Goal: Information Seeking & Learning: Learn about a topic

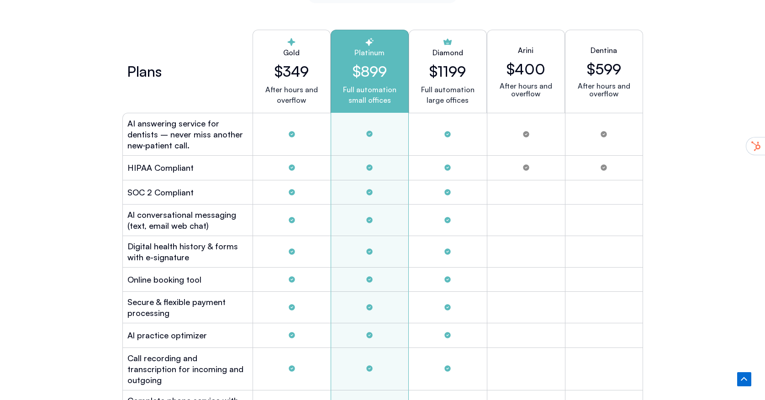
scroll to position [2355, 0]
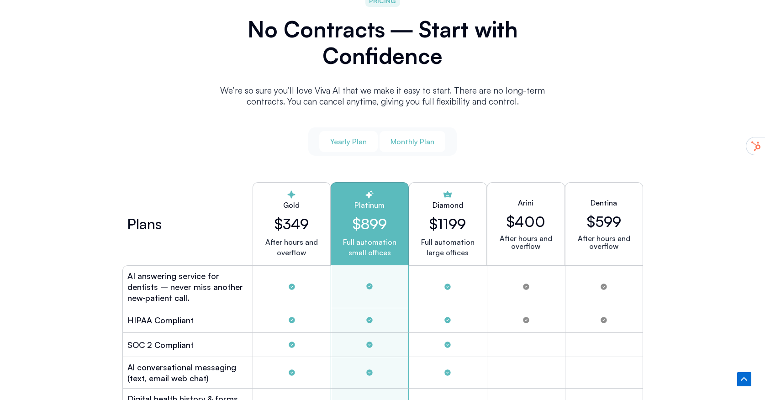
click at [404, 147] on button "Monthly Plan" at bounding box center [412, 141] width 66 height 21
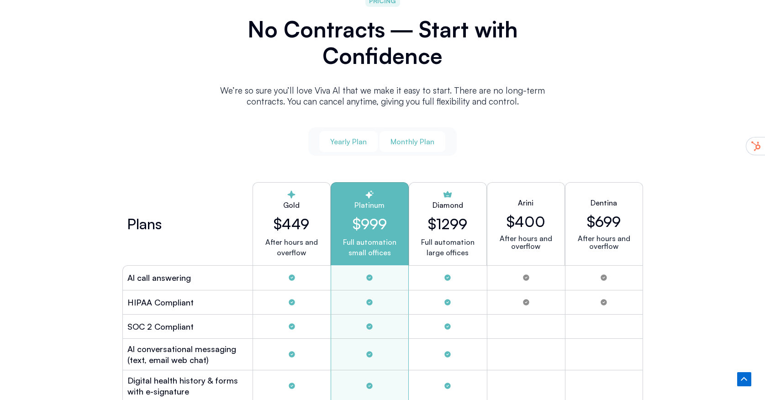
click at [370, 143] on button "Yearly Plan" at bounding box center [348, 141] width 58 height 21
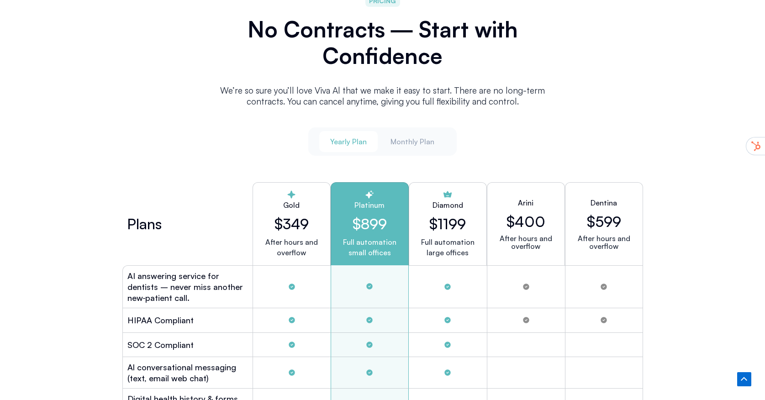
scroll to position [2284, 0]
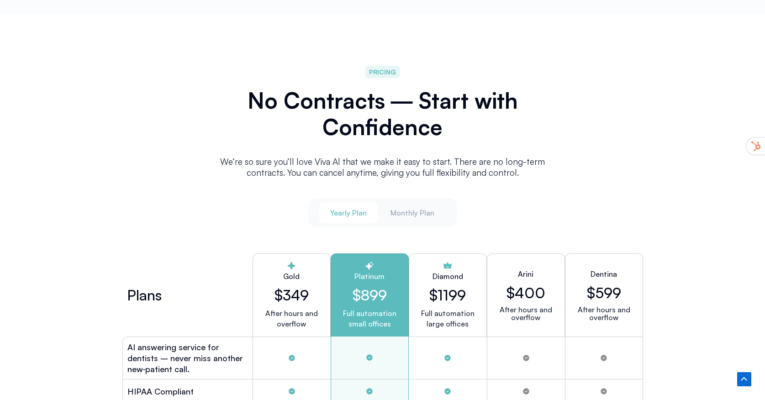
click at [404, 183] on div "We’re so sure you’ll love Viva Al that we make it easy to start. There are no l…" at bounding box center [382, 170] width 347 height 42
click at [407, 208] on span "Monthly Plan" at bounding box center [412, 213] width 44 height 10
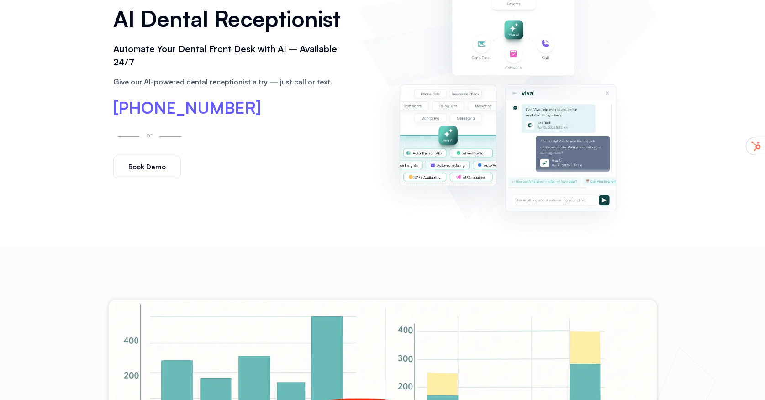
scroll to position [0, 0]
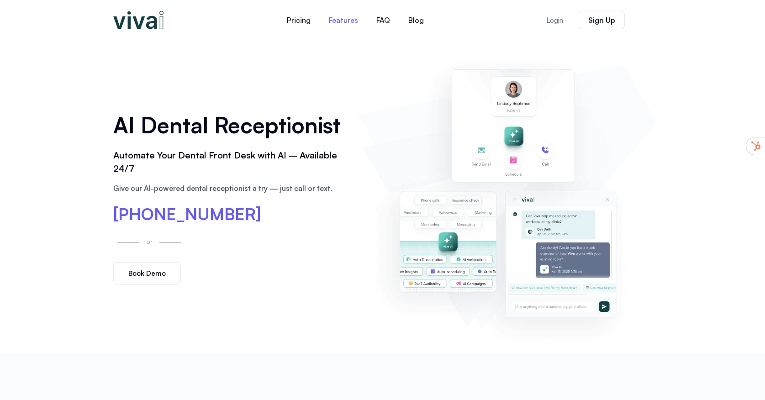
click at [341, 16] on link "Features" at bounding box center [343, 20] width 47 height 22
click at [302, 20] on link "Pricing" at bounding box center [299, 20] width 42 height 22
click at [426, 22] on link "Blog" at bounding box center [416, 20] width 34 height 22
